Goal: Information Seeking & Learning: Learn about a topic

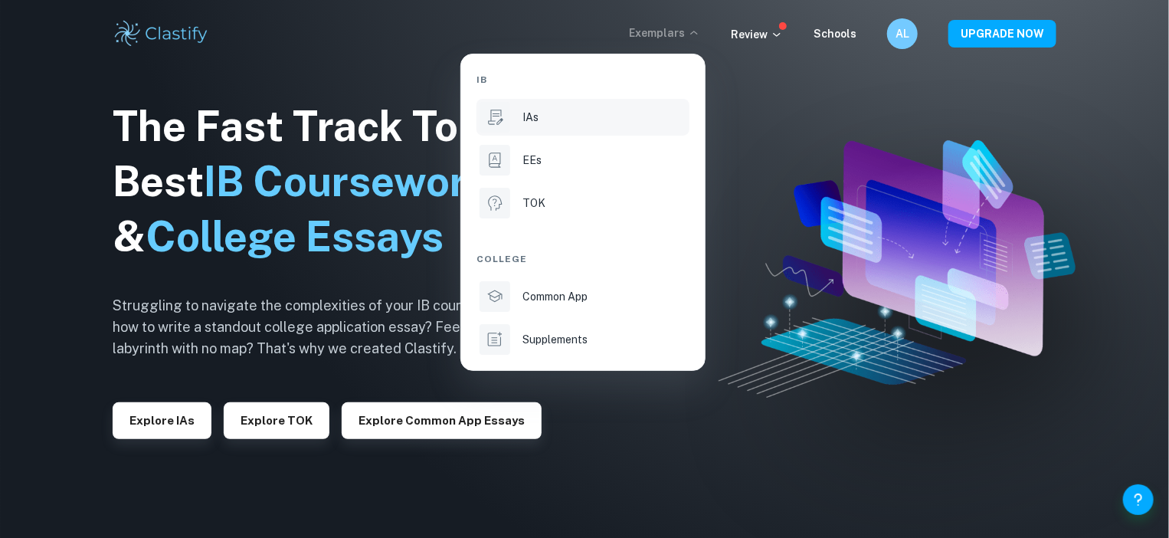
click at [567, 125] on li "IAs" at bounding box center [582, 117] width 213 height 37
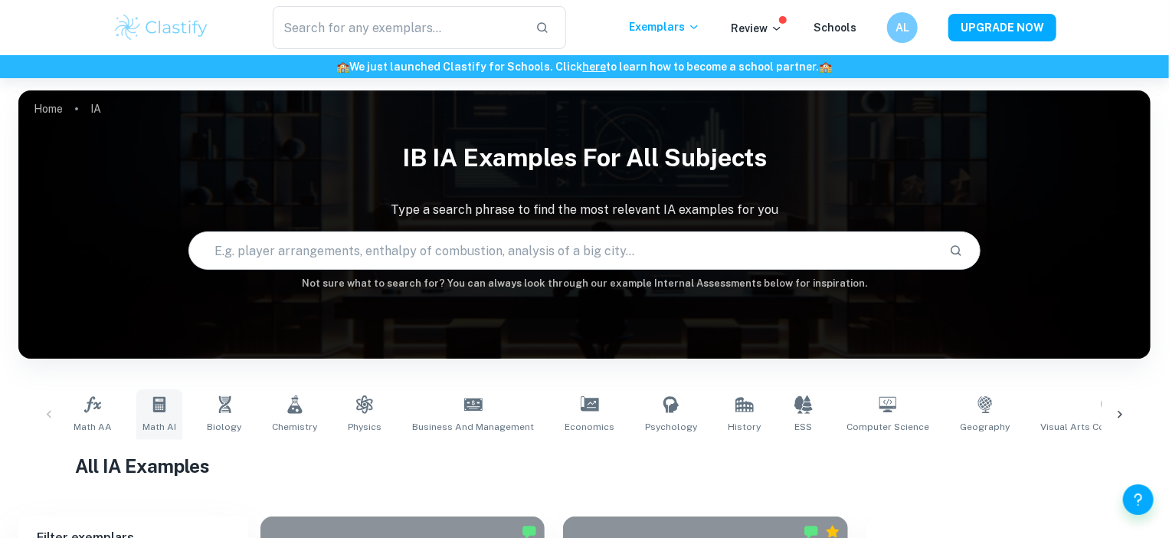
click at [147, 413] on link "Math AI" at bounding box center [159, 414] width 46 height 51
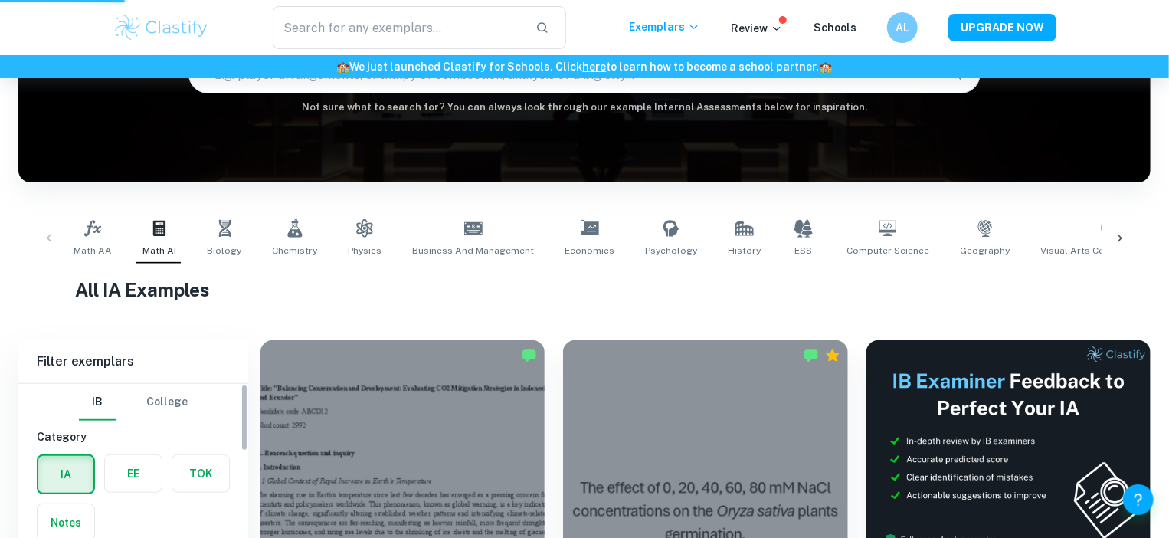
scroll to position [551, 0]
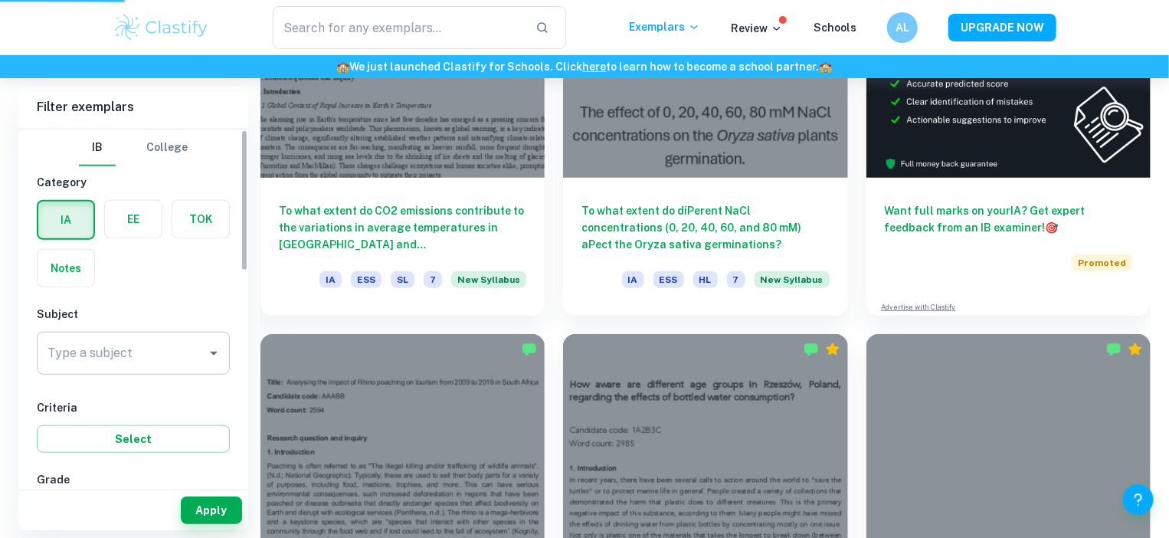
click at [134, 348] on input "Type a subject" at bounding box center [122, 353] width 156 height 29
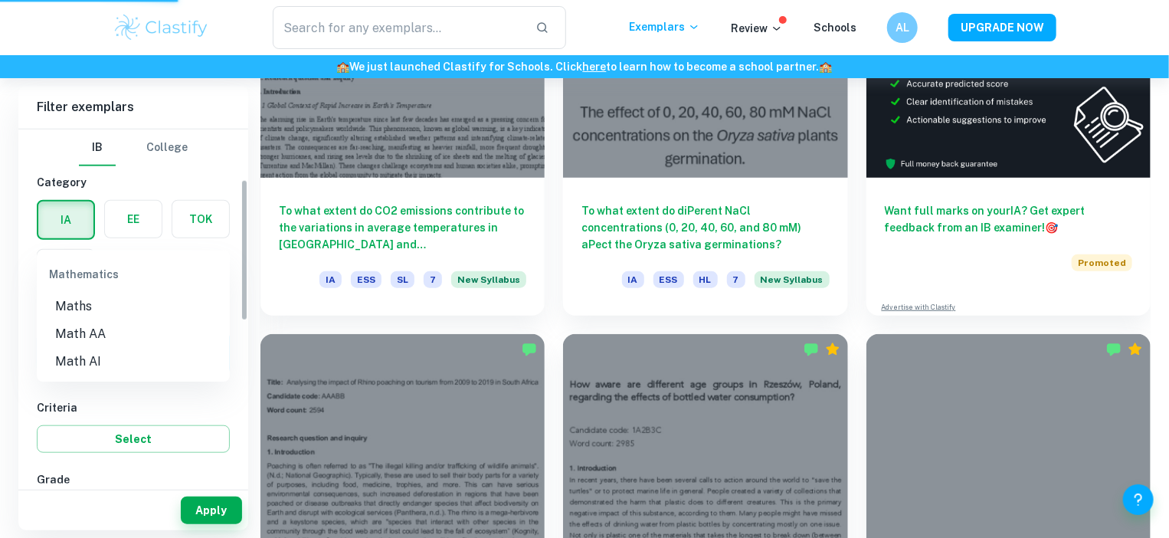
scroll to position [175, 0]
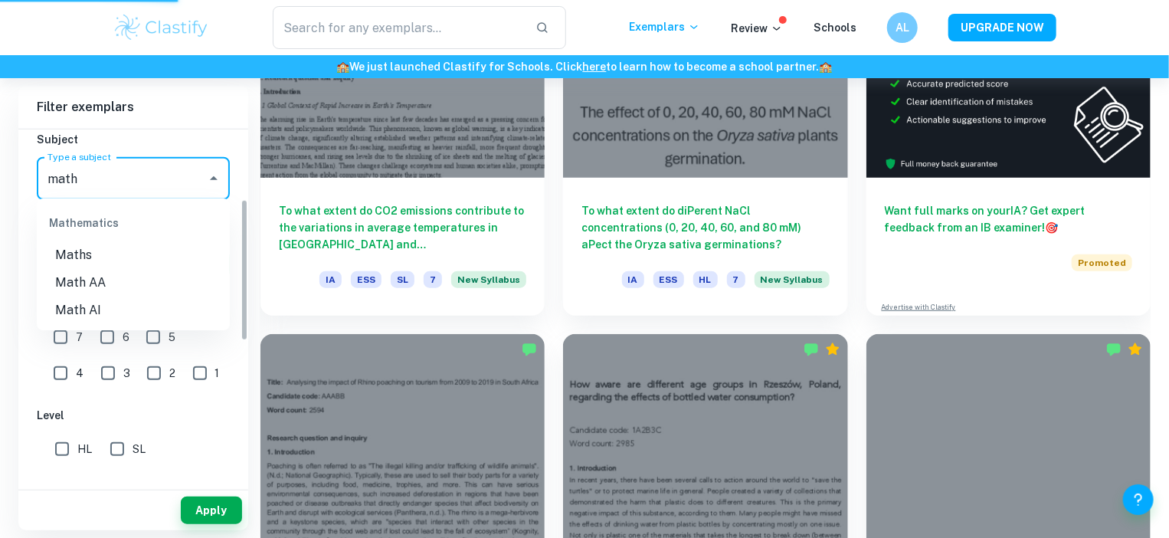
click at [90, 275] on li "Math AA" at bounding box center [133, 283] width 193 height 28
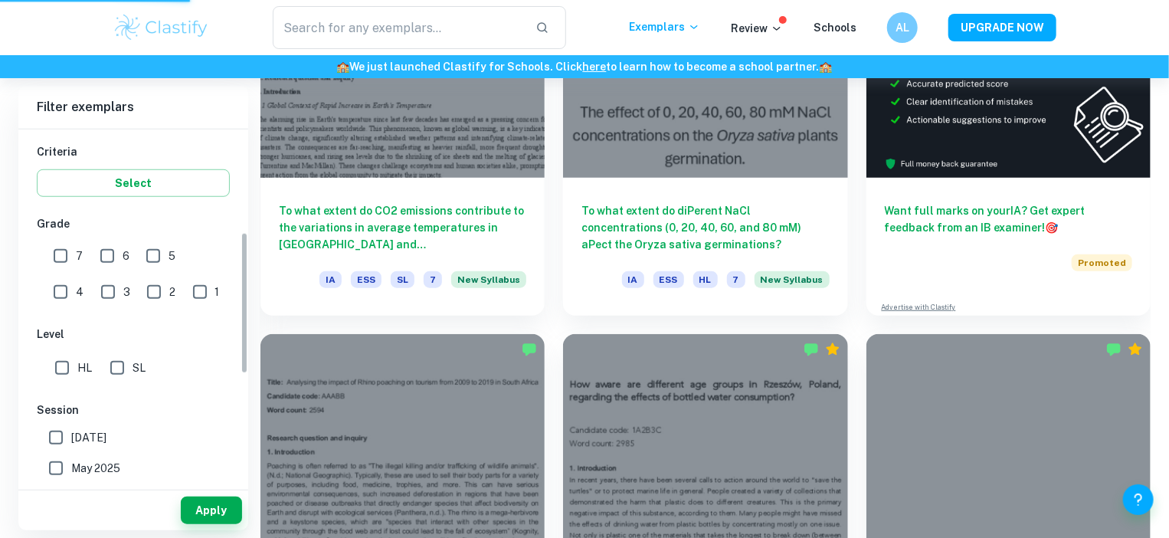
scroll to position [257, 0]
type input "Math AA"
click at [123, 366] on input "SL" at bounding box center [117, 366] width 31 height 31
checkbox input "true"
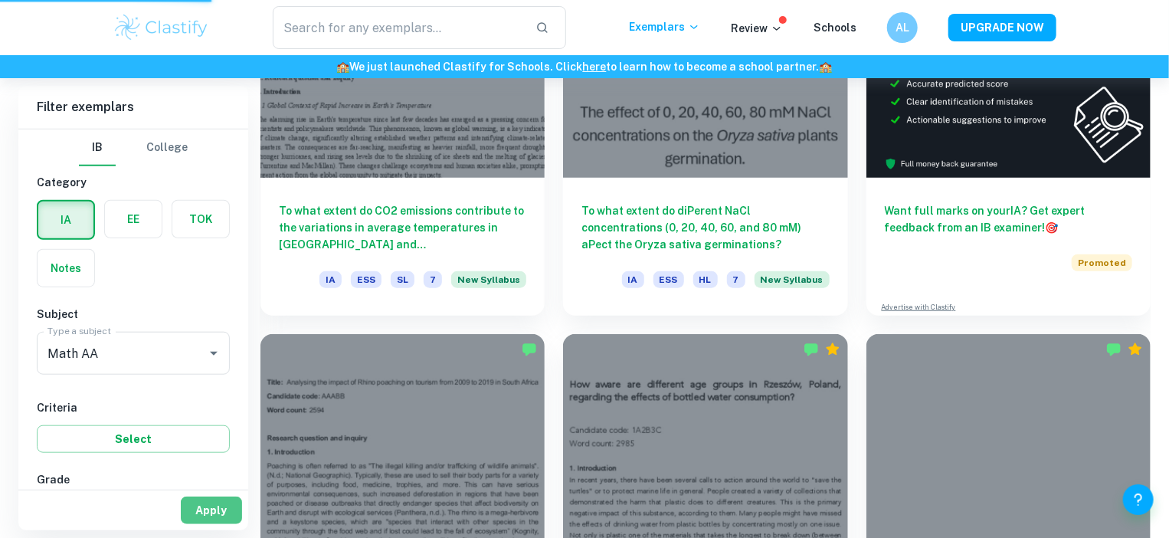
click at [203, 502] on button "Apply" at bounding box center [211, 510] width 61 height 28
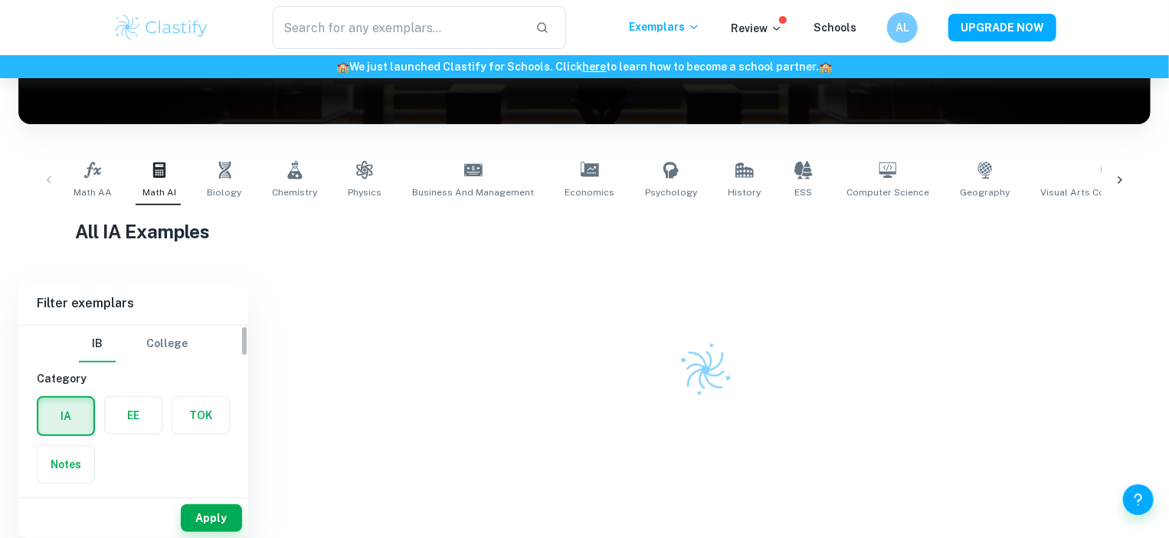
scroll to position [145, 0]
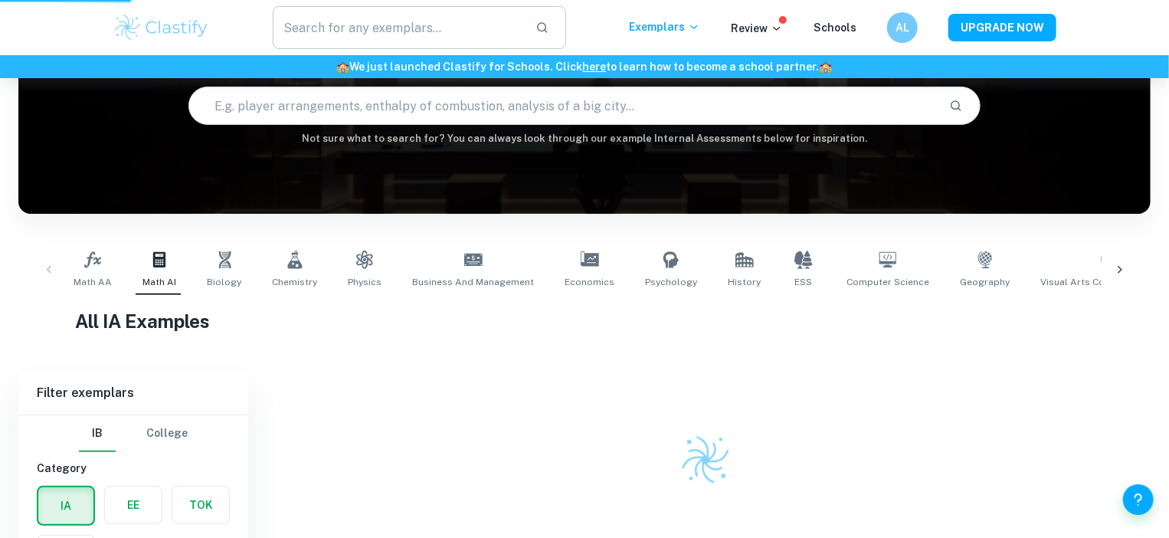
click at [356, 26] on input "text" at bounding box center [398, 27] width 250 height 43
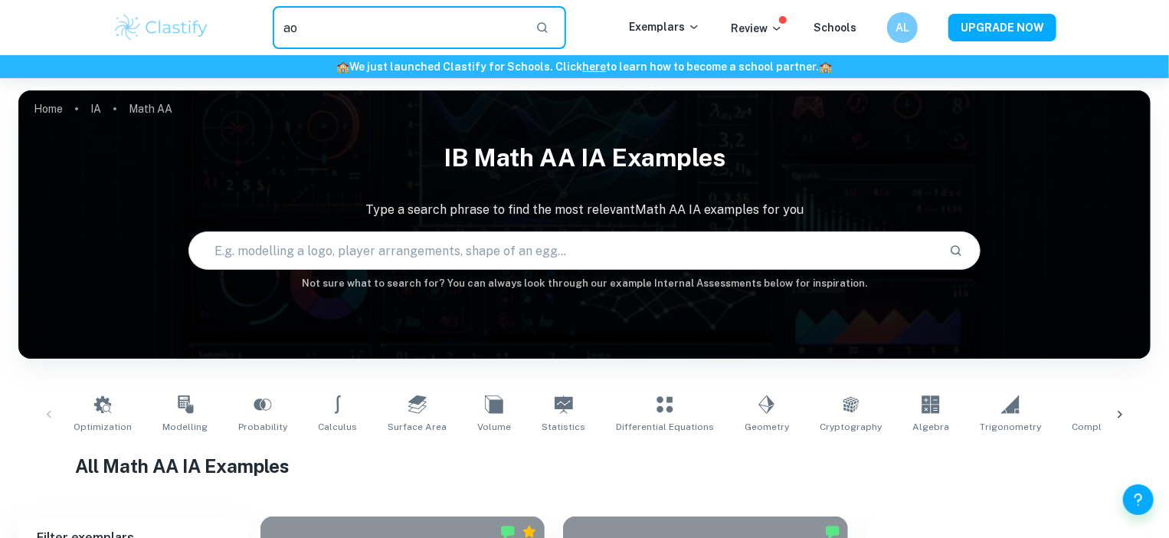
type input "a"
type input "soda can"
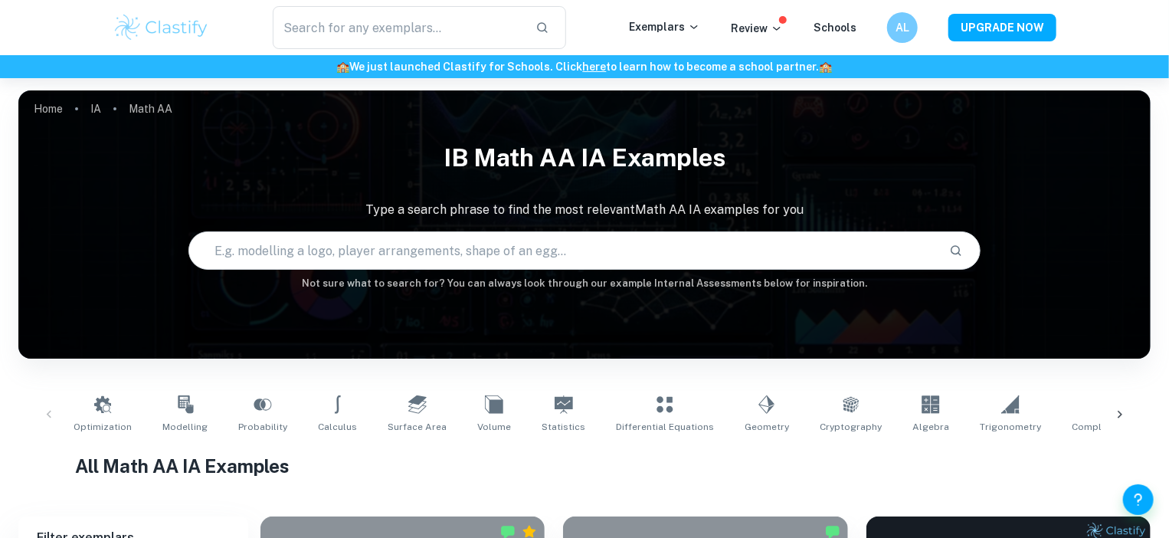
scroll to position [134, 0]
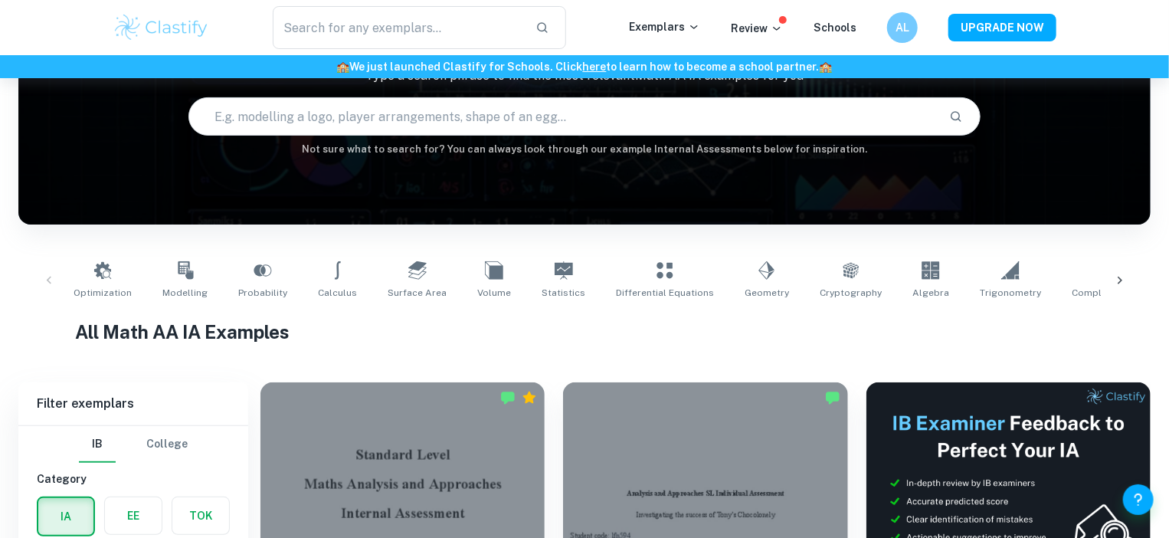
click at [485, 262] on icon at bounding box center [494, 270] width 18 height 18
type input "Volume"
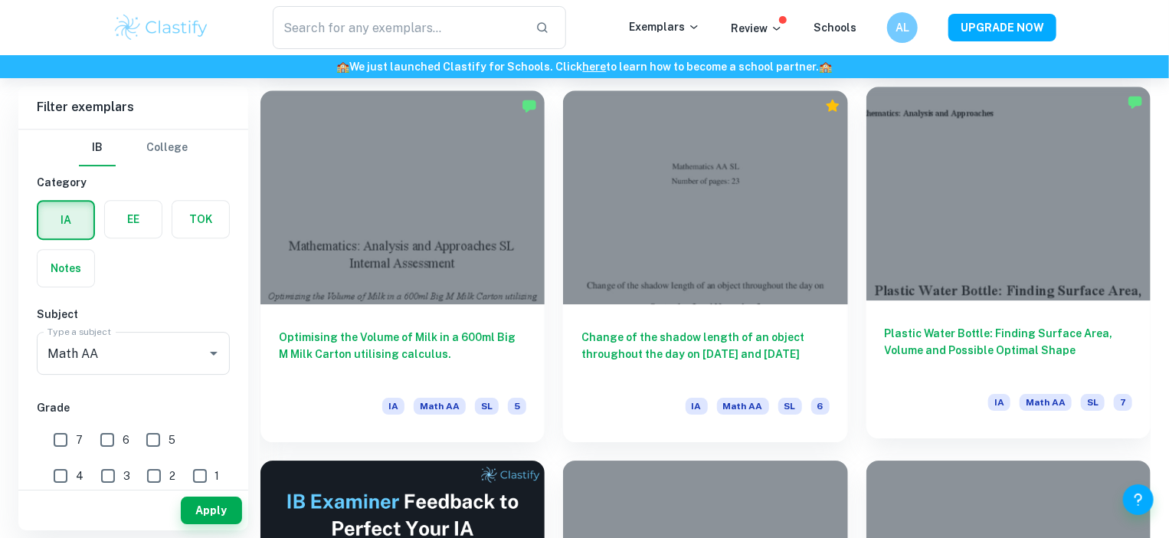
scroll to position [2275, 0]
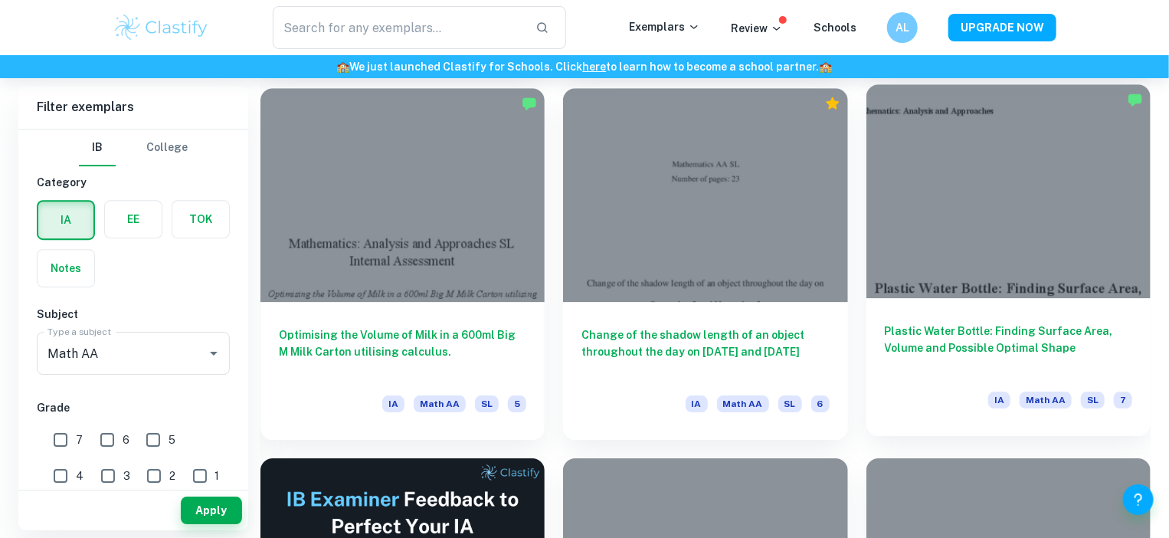
click at [1008, 204] on div at bounding box center [1008, 190] width 284 height 213
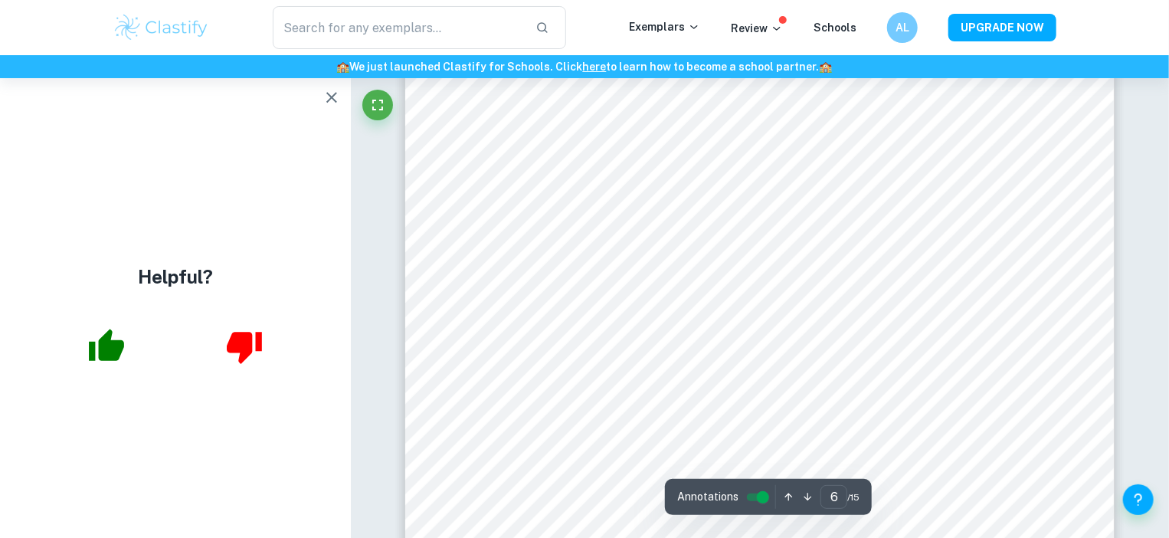
scroll to position [5343, 0]
click at [338, 103] on icon "button" at bounding box center [331, 97] width 18 height 18
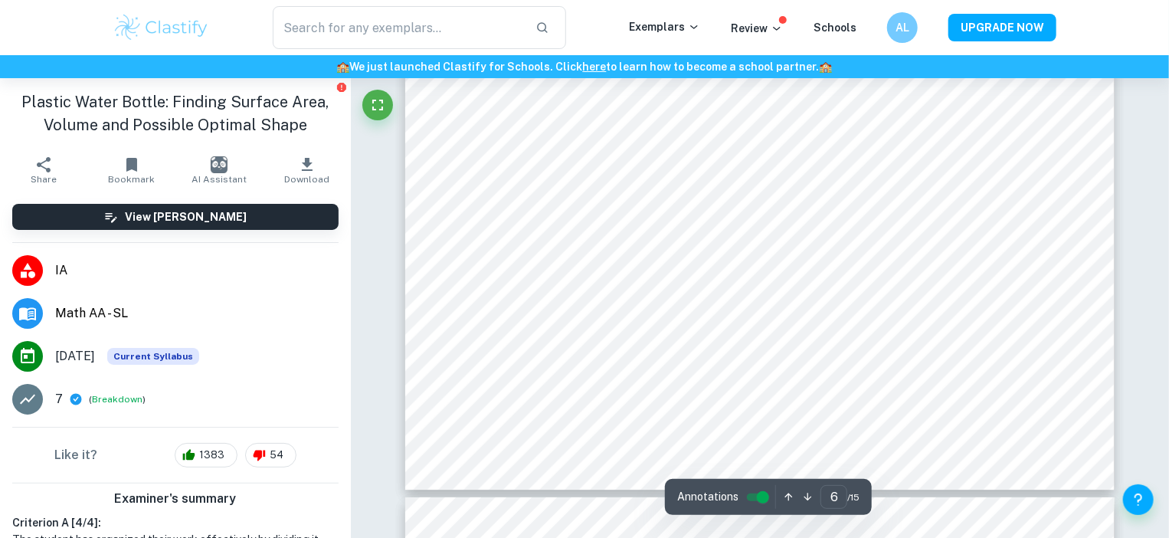
type input "7"
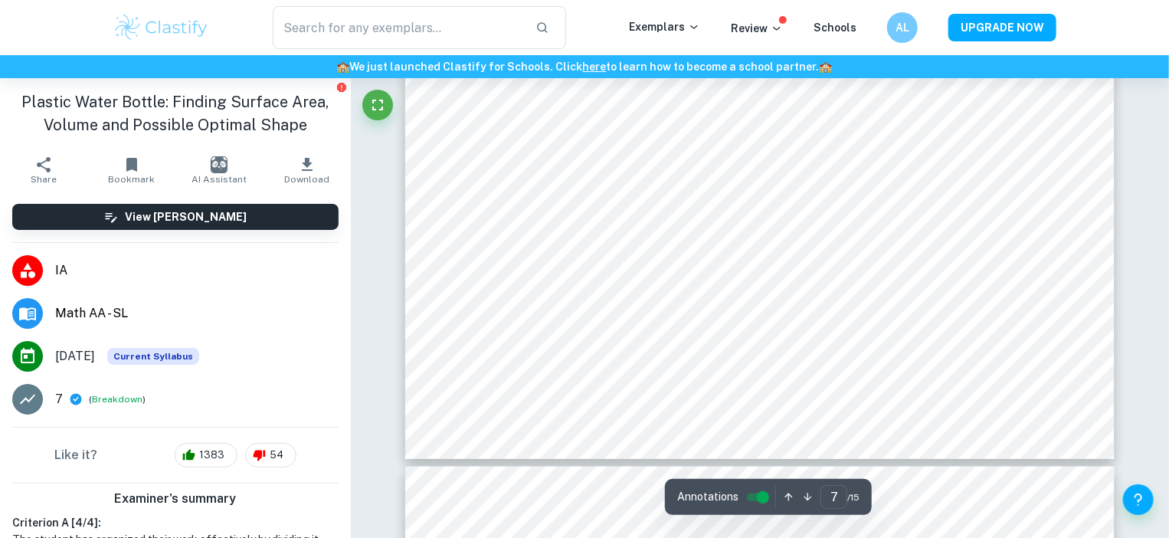
scroll to position [6933, 0]
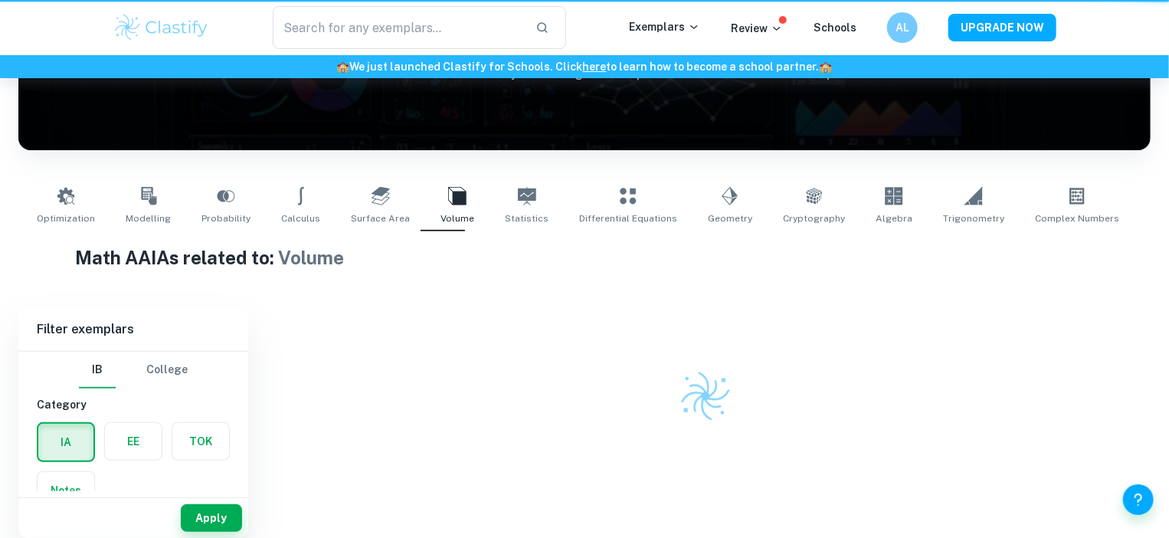
scroll to position [208, 0]
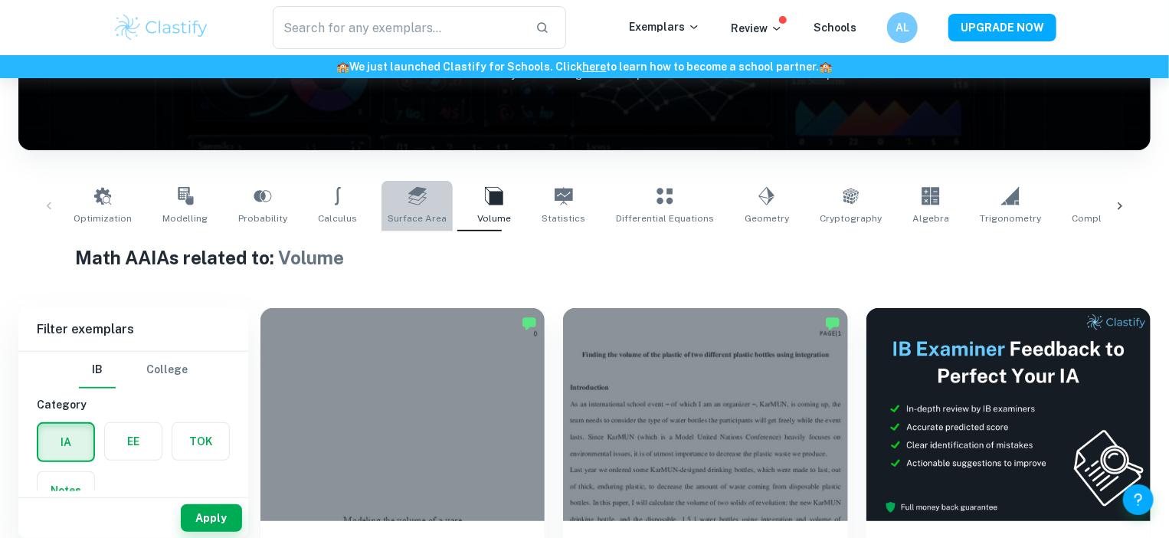
click at [401, 211] on link "Surface Area" at bounding box center [416, 206] width 71 height 51
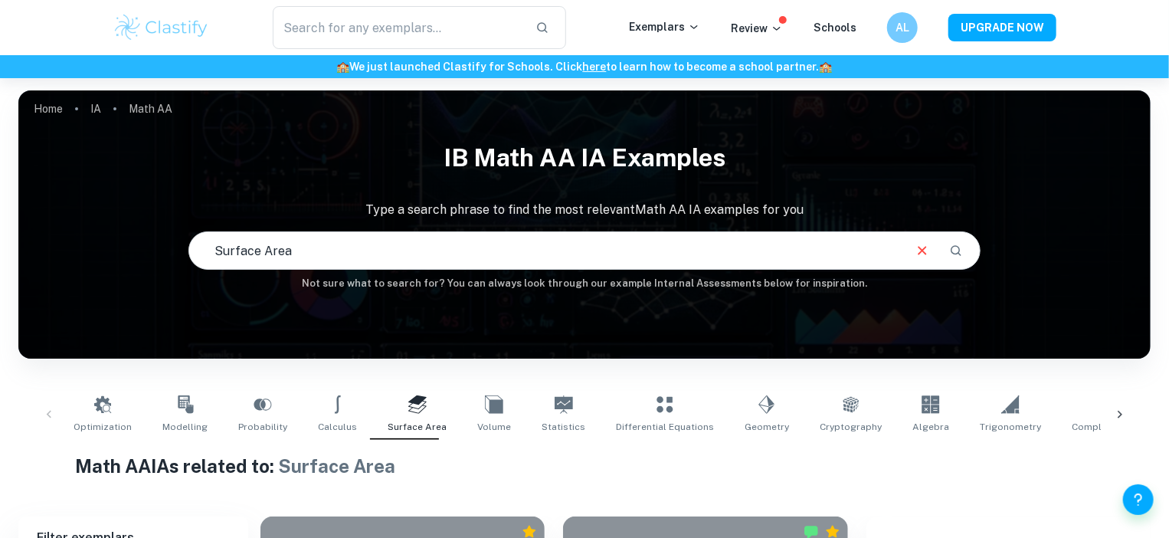
scroll to position [126, 0]
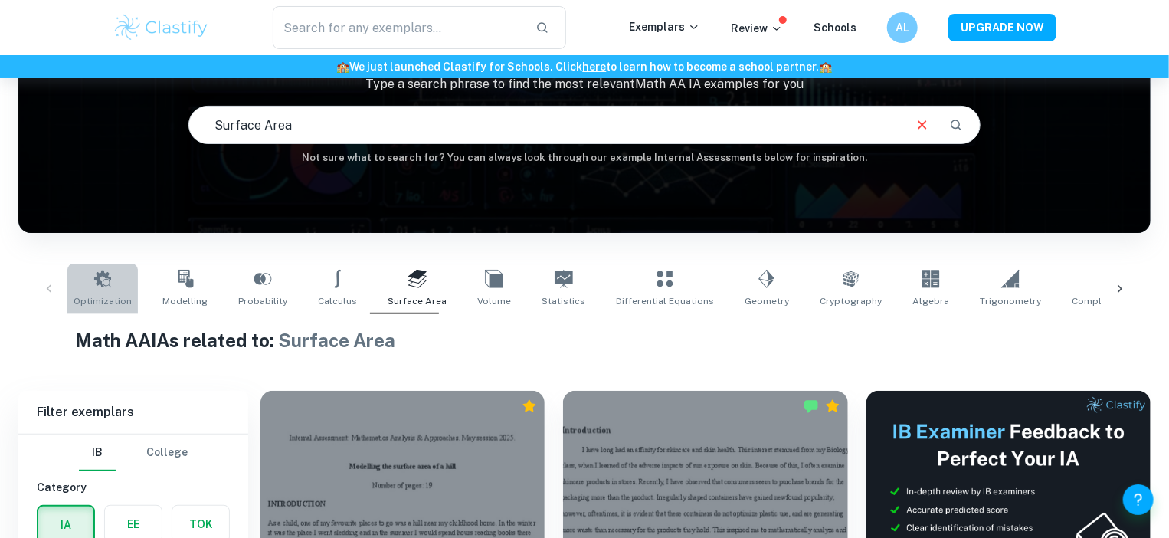
click at [130, 281] on link "Optimization" at bounding box center [102, 288] width 70 height 51
type input "Optimization"
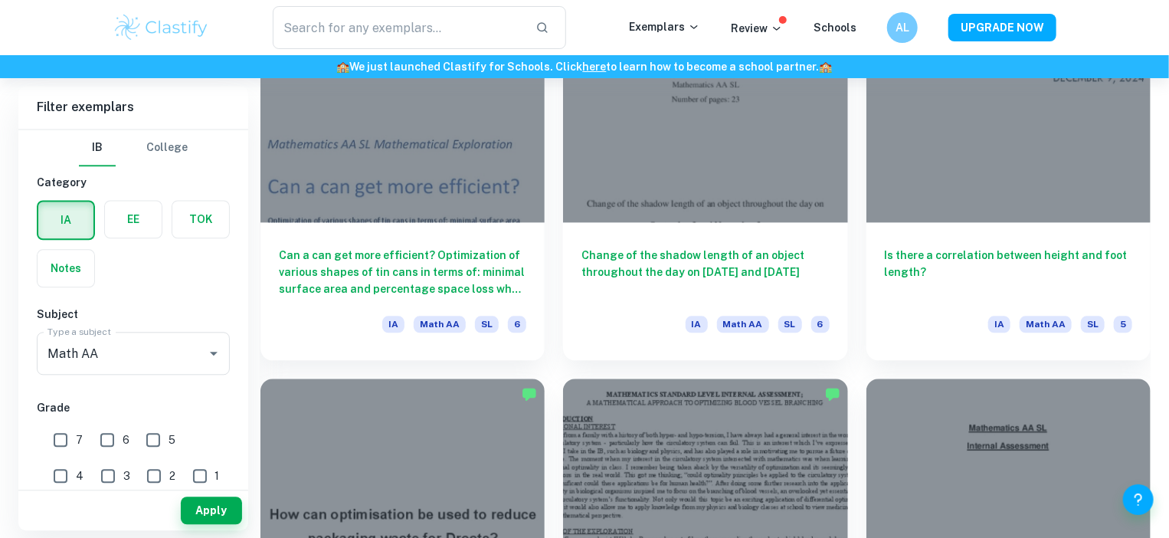
scroll to position [1317, 0]
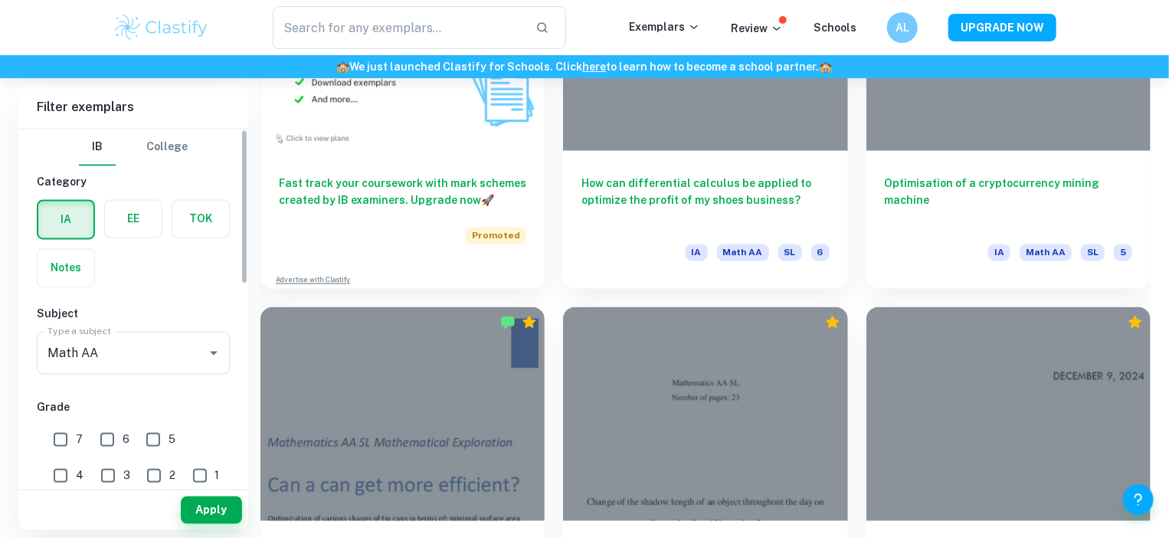
click at [86, 440] on div "7" at bounding box center [72, 437] width 46 height 35
click at [56, 440] on input "7" at bounding box center [60, 439] width 31 height 31
checkbox input "true"
click at [114, 434] on input "6" at bounding box center [107, 439] width 31 height 31
checkbox input "true"
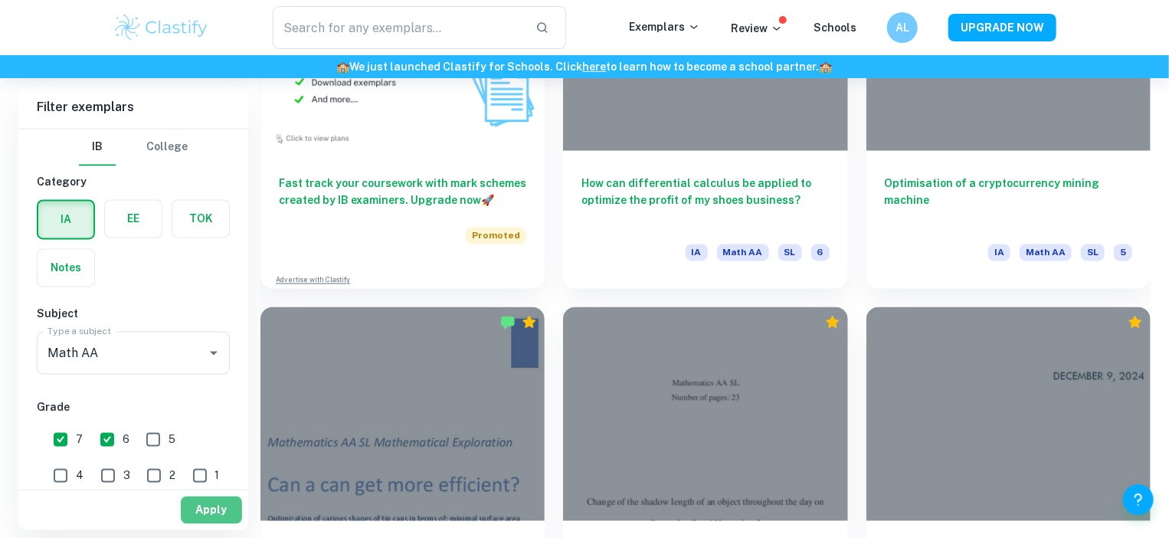
click at [208, 503] on button "Apply" at bounding box center [211, 510] width 61 height 28
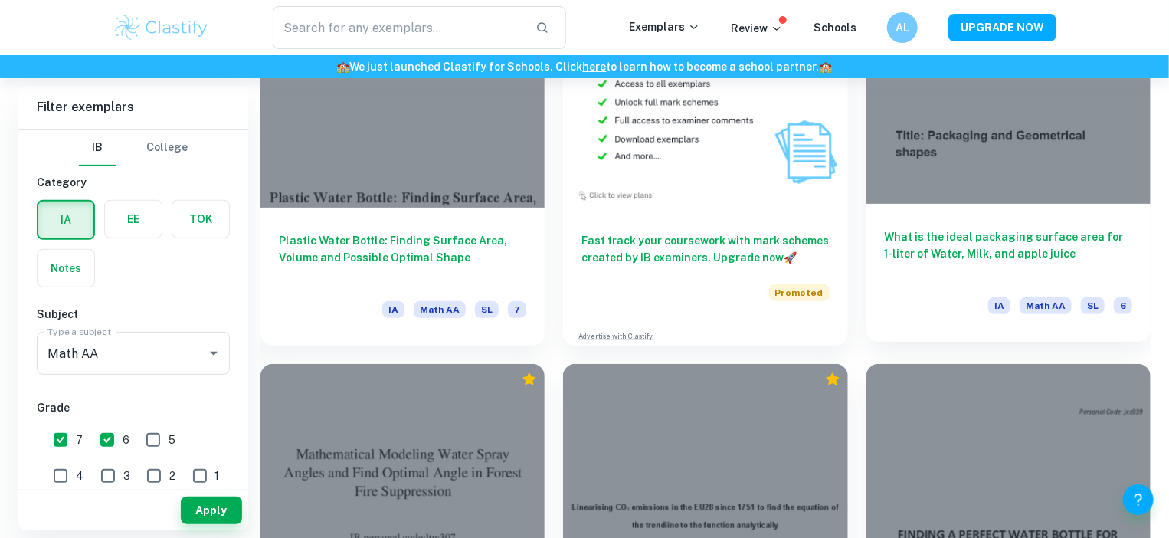
scroll to position [3091, 0]
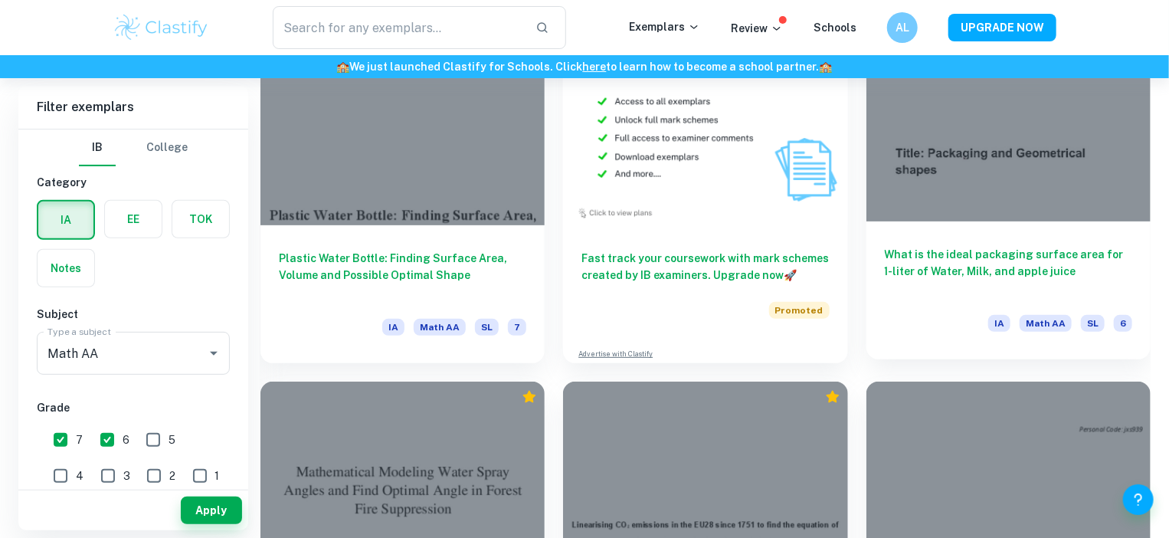
click at [957, 275] on h6 "What is the ideal packaging surface area for 1-liter of Water, Milk, and apple …" at bounding box center [1008, 271] width 247 height 51
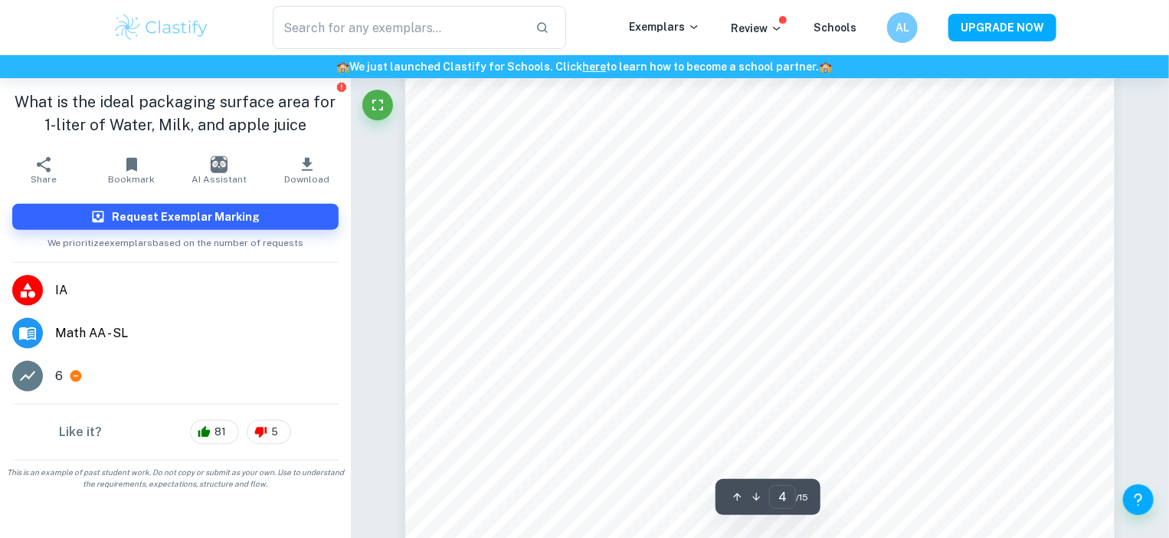
scroll to position [3708, 0]
type input "5"
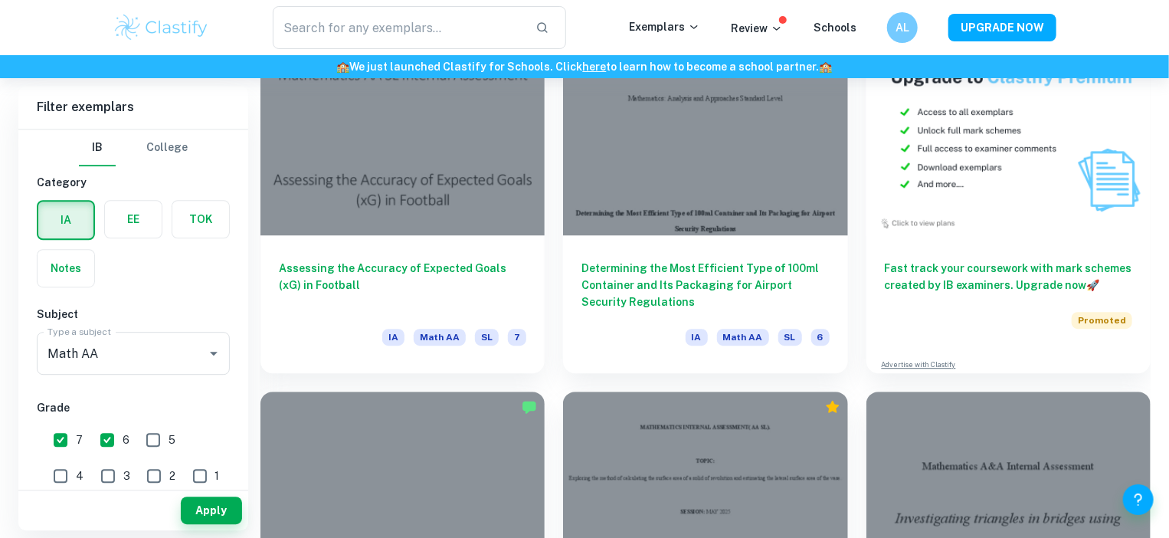
scroll to position [4928, 0]
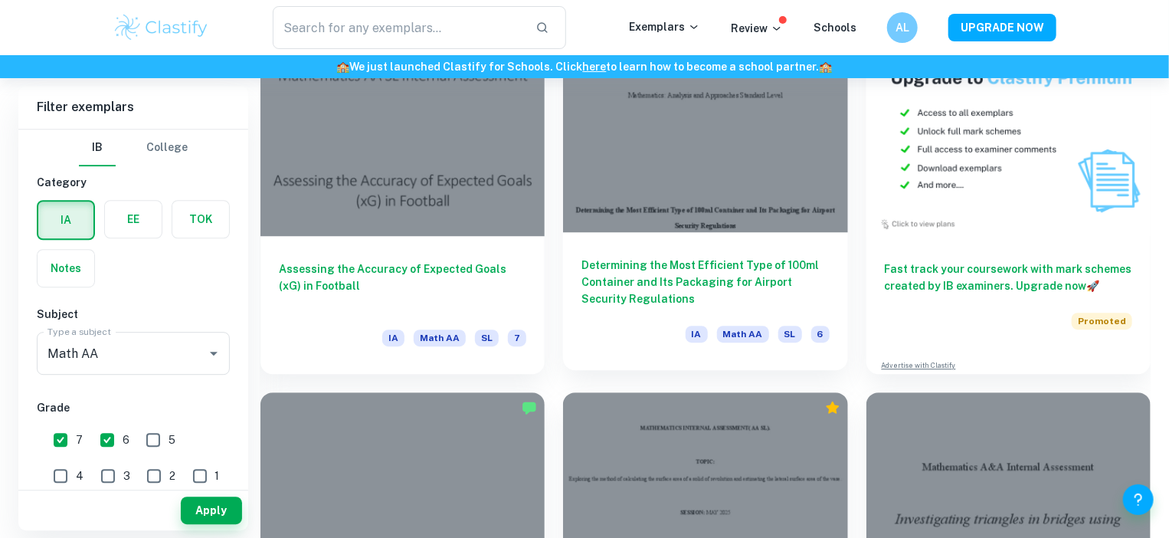
click at [630, 270] on h6 "Determining the Most Efficient Type of 100ml Container and Its Packaging for Ai…" at bounding box center [704, 282] width 247 height 51
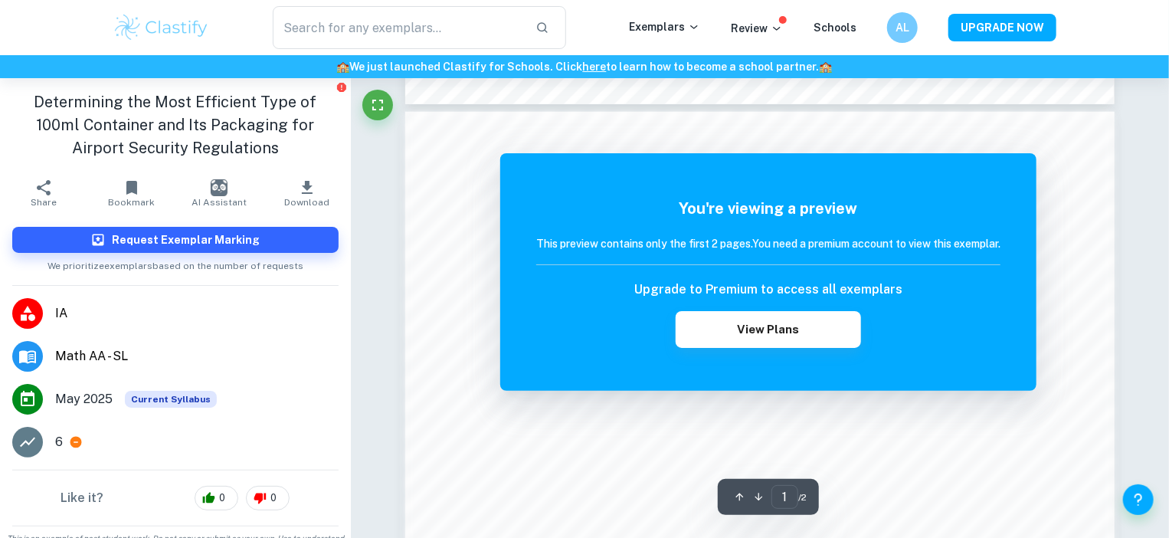
scroll to position [1231, 0]
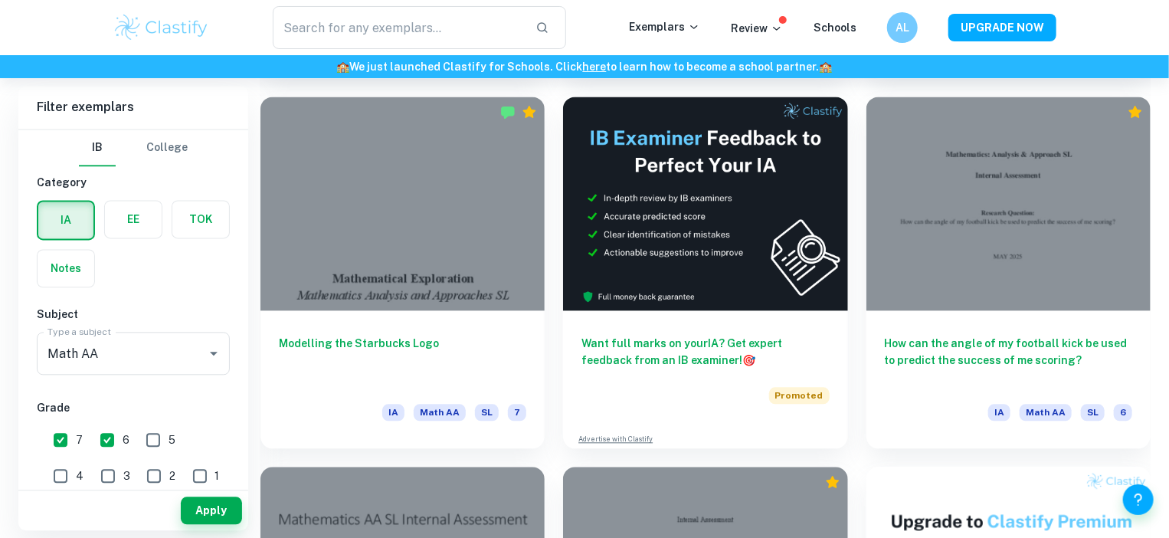
scroll to position [4500, 0]
